Goal: Task Accomplishment & Management: Complete application form

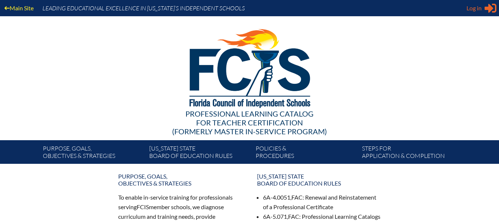
type input "[EMAIL_ADDRESS][DOMAIN_NAME]"
click at [493, 10] on icon "Sign in or register" at bounding box center [490, 8] width 12 height 12
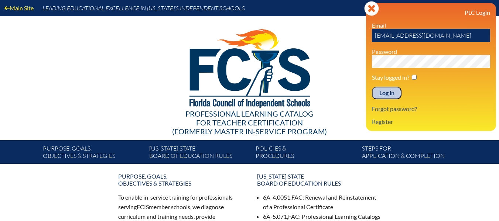
click at [393, 95] on input "Log in" at bounding box center [387, 93] width 30 height 13
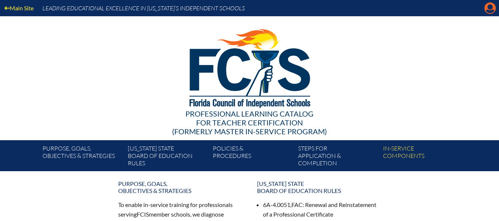
click at [486, 8] on icon at bounding box center [489, 8] width 11 height 11
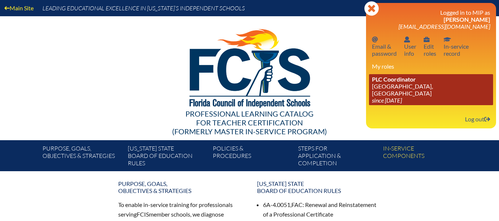
click at [418, 74] on link "PLC Coordinator Grace Episcopal Day School, Orange Park since 2023 Aug 1" at bounding box center [431, 89] width 124 height 31
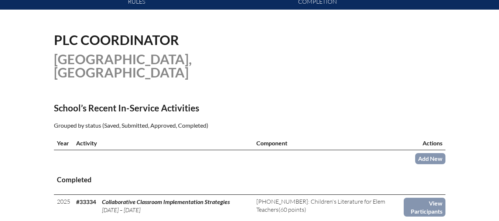
scroll to position [204, 0]
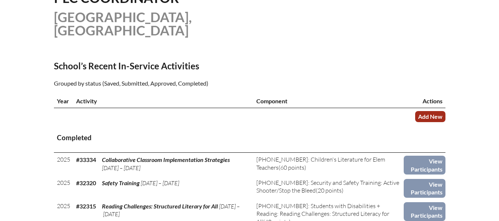
click at [424, 111] on link "Add New" at bounding box center [430, 116] width 30 height 11
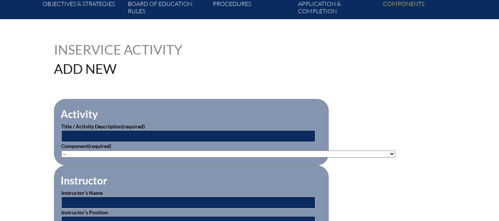
scroll to position [185, 0]
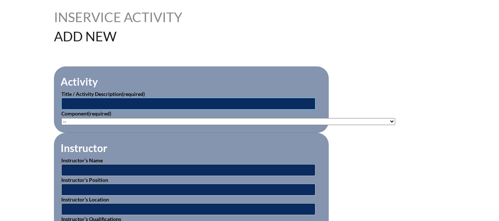
click at [164, 105] on input "text" at bounding box center [188, 104] width 254 height 12
type input "Handwriting Presentation"
click at [168, 123] on select"]"] "-- 1-000-001: Appropriate Art Activities 1-000-002: Concept and Art Process for…" at bounding box center [228, 121] width 334 height 7
select select"]"] "20444"
click at [61, 118] on select"]"] "-- 1-000-001: Appropriate Art Activities 1-000-002: Concept and Art Process for…" at bounding box center [228, 121] width 334 height 7
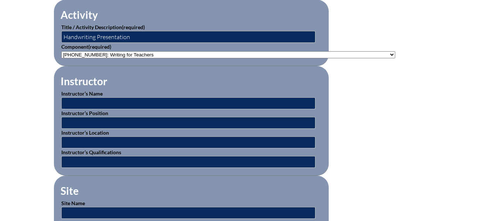
scroll to position [258, 0]
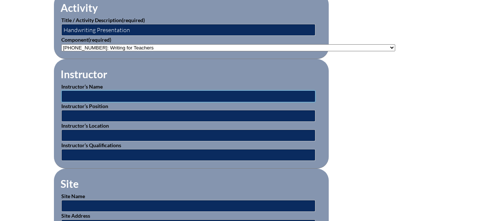
click at [150, 94] on input "text" at bounding box center [188, 96] width 254 height 12
paste input "Holly Greene"
type input "Holly Greene"
click at [111, 146] on p "Instructor’s Qualifications" at bounding box center [191, 151] width 260 height 20
click at [107, 151] on input "text" at bounding box center [188, 155] width 254 height 12
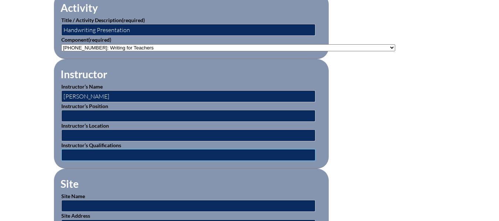
paste input "OTR,ATP"
click at [77, 151] on input "OTR,ATP" at bounding box center [188, 155] width 254 height 12
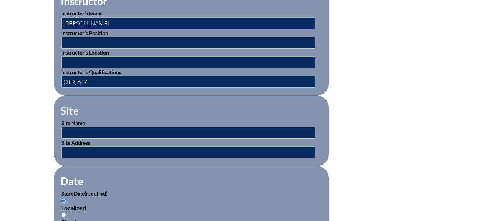
scroll to position [332, 0]
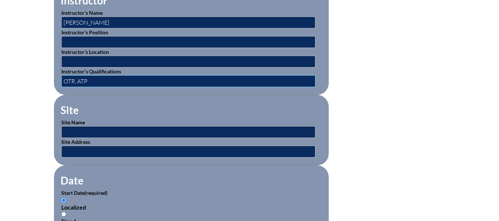
type input "OTR, ATP"
click at [99, 126] on input "text" at bounding box center [188, 132] width 254 height 12
type input "Grace Episcopal Day School"
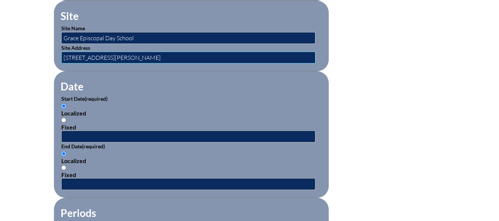
scroll to position [443, 0]
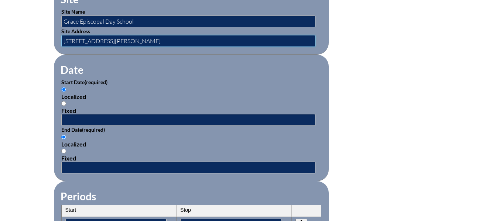
type input "156 Kingsley Avenue, Orange Park, FL 32073"
click at [83, 115] on input "text" at bounding box center [188, 120] width 254 height 12
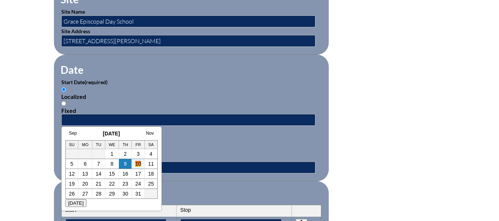
click at [140, 164] on link "10" at bounding box center [138, 164] width 6 height 6
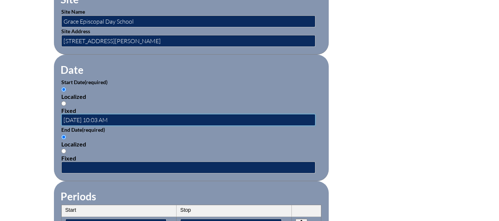
click at [111, 114] on input "2025-10-10 10:03 AM" at bounding box center [188, 120] width 254 height 12
type input "2025-10-10 09:00 AM"
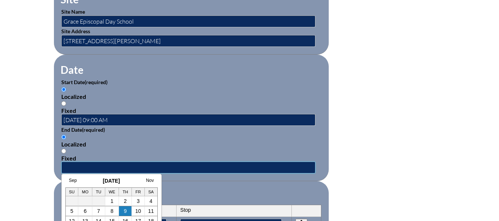
click at [91, 165] on input "text" at bounding box center [188, 168] width 254 height 12
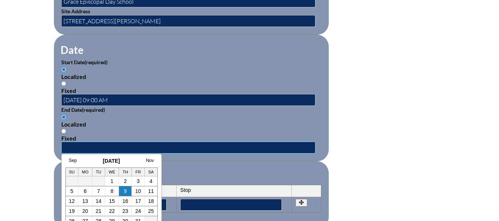
scroll to position [480, 0]
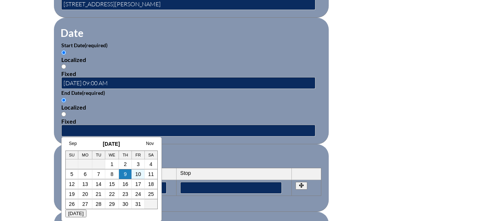
click at [140, 170] on td "10" at bounding box center [138, 174] width 13 height 10
click at [140, 171] on td "10" at bounding box center [138, 174] width 13 height 10
click at [138, 175] on link "10" at bounding box center [138, 174] width 6 height 6
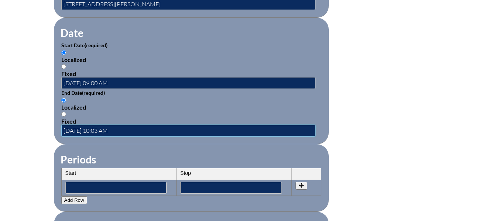
click at [110, 128] on input "2025-10-10 10:03 AM" at bounding box center [188, 131] width 254 height 12
type input "2025-10-10 11:00 AM"
click at [364, 105] on form "Activity Title / Activity Description (required) Handwriting Presentation Compo…" at bounding box center [249, 89] width 391 height 637
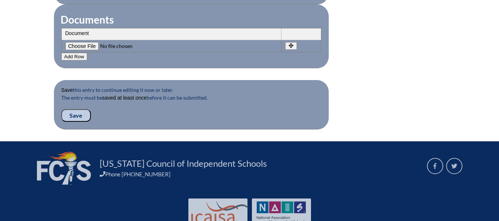
scroll to position [775, 0]
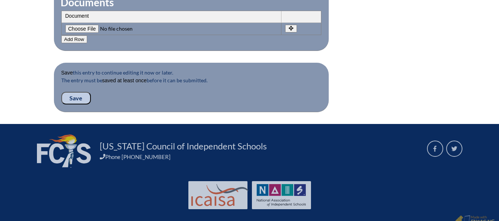
click at [70, 92] on input "Save" at bounding box center [76, 98] width 30 height 13
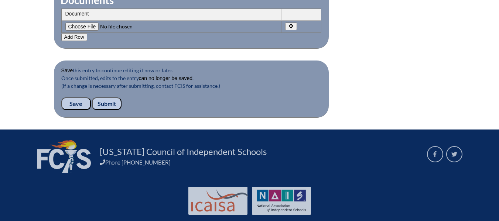
scroll to position [788, 0]
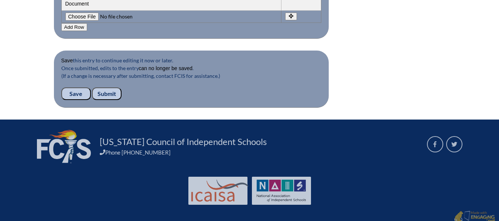
click at [111, 88] on input "Submit" at bounding box center [107, 94] width 30 height 13
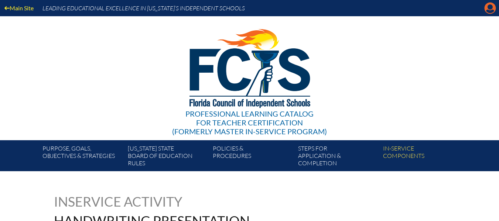
click at [491, 2] on icon "Manage account" at bounding box center [490, 8] width 12 height 12
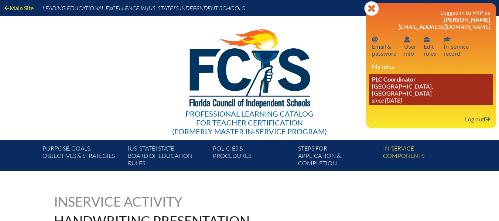
click at [436, 81] on link "PLC Coordinator Grace Episcopal Day School, Orange Park since 2023 Aug 1" at bounding box center [431, 89] width 124 height 31
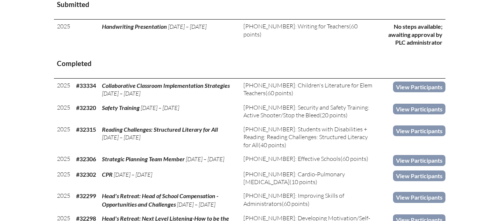
scroll to position [332, 0]
